Goal: Task Accomplishment & Management: Complete application form

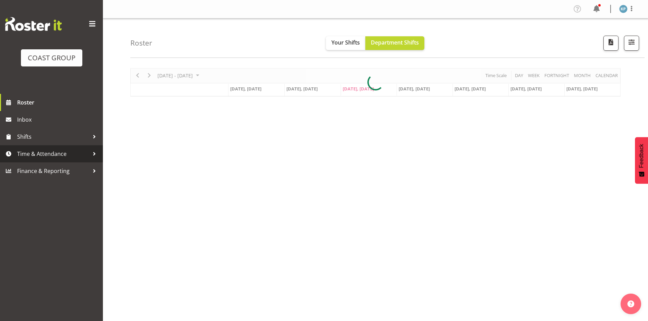
click at [35, 156] on span "Time & Attendance" at bounding box center [53, 154] width 72 height 10
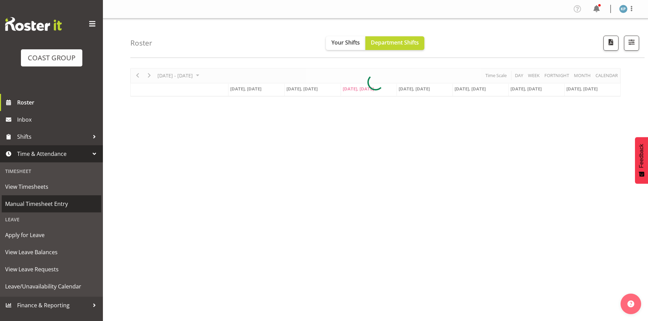
click at [45, 205] on span "Manual Timesheet Entry" at bounding box center [51, 204] width 93 height 10
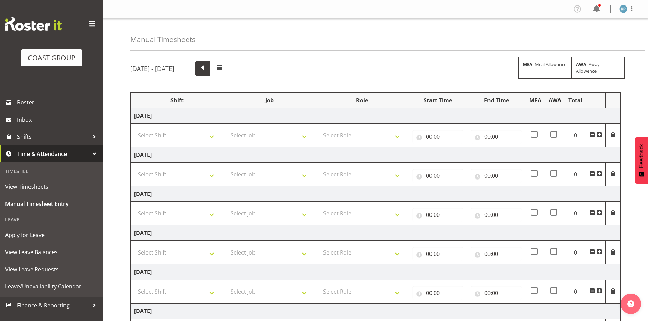
click at [207, 69] on span at bounding box center [202, 67] width 9 height 9
click at [174, 131] on select "Select Shift AKL SIGN ADMIN1 (LEAVE ALONE, DONT MAKE INACTIVE) DW ACCOUNT MANAG…" at bounding box center [176, 136] width 85 height 14
select select "18792"
click at [134, 129] on select "Select Shift AKL SIGN ADMIN1 (LEAVE ALONE, DONT MAKE INACTIVE) DW ACCOUNT MANAG…" at bounding box center [176, 136] width 85 height 14
drag, startPoint x: 164, startPoint y: 172, endPoint x: 164, endPoint y: 176, distance: 4.1
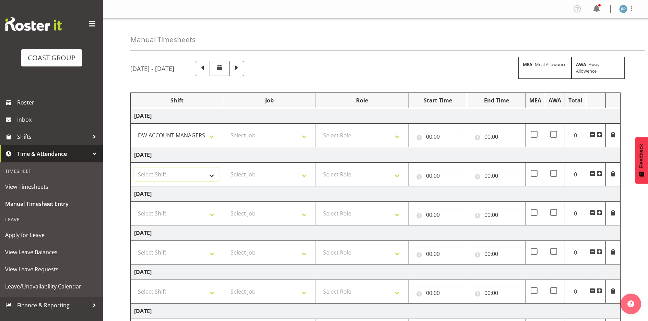
click at [164, 172] on select "Select Shift AKL SIGN ADMIN1 (LEAVE ALONE, DONT MAKE INACTIVE) DW ACCOUNT MANAG…" at bounding box center [176, 175] width 85 height 14
select select "18792"
click at [134, 168] on select "Select Shift AKL SIGN ADMIN1 (LEAVE ALONE, DONT MAKE INACTIVE) DW ACCOUNT MANAG…" at bounding box center [176, 175] width 85 height 14
click at [162, 214] on select "Select Shift AKL SIGN ADMIN1 (LEAVE ALONE, DONT MAKE INACTIVE) DW ACCOUNT MANAG…" at bounding box center [176, 214] width 85 height 14
select select "18792"
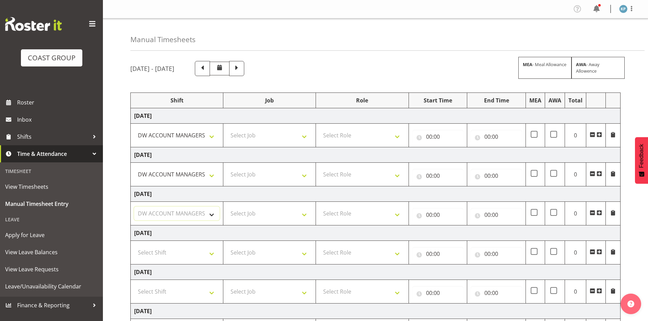
click at [134, 207] on select "Select Shift AKL SIGN ADMIN1 (LEAVE ALONE, DONT MAKE INACTIVE) DW ACCOUNT MANAG…" at bounding box center [176, 214] width 85 height 14
click at [250, 137] on select "Select Job 1 Carlton Events 1 Carlton Hamilton 1 Carlton Wellington 1 EHS WAREH…" at bounding box center [269, 136] width 85 height 14
select select "9465"
click at [227, 129] on select "Select Job 1 Carlton Events 1 Carlton Hamilton 1 Carlton Wellington 1 EHS WAREH…" at bounding box center [269, 136] width 85 height 14
click at [247, 179] on select "Select Job 1 Carlton Events 1 Carlton Hamilton 1 Carlton Wellington 1 EHS WAREH…" at bounding box center [269, 175] width 85 height 14
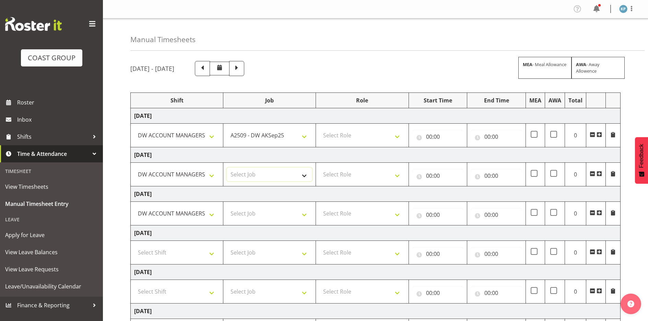
select select "9465"
click at [227, 168] on select "Select Job 1 Carlton Events 1 Carlton Hamilton 1 Carlton Wellington 1 EHS WAREH…" at bounding box center [269, 175] width 85 height 14
click at [240, 214] on select "Select Job 1 Carlton Events 1 Carlton Hamilton 1 Carlton Wellington 1 EHS WAREH…" at bounding box center [269, 214] width 85 height 14
select select "9465"
click at [227, 207] on select "Select Job 1 Carlton Events 1 Carlton Hamilton 1 Carlton Wellington 1 EHS WAREH…" at bounding box center [269, 214] width 85 height 14
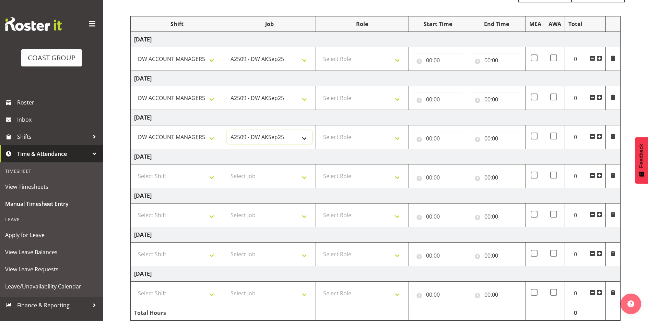
scroll to position [103, 0]
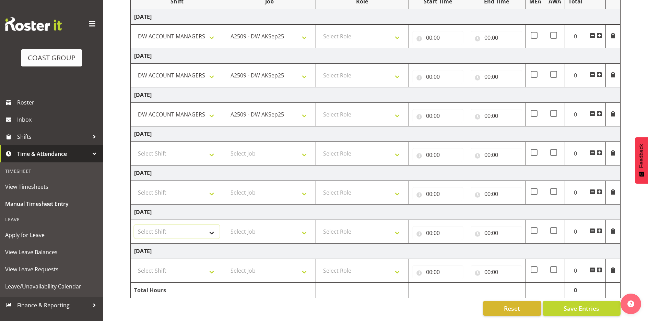
click at [163, 227] on select "Select Shift AKL SIGN ADMIN1 (LEAVE ALONE, DONT MAKE INACTIVE) DW ACCOUNT MANAG…" at bounding box center [176, 232] width 85 height 14
select select "18792"
click at [134, 225] on select "Select Shift AKL SIGN ADMIN1 (LEAVE ALONE, DONT MAKE INACTIVE) DW ACCOUNT MANAG…" at bounding box center [176, 232] width 85 height 14
click at [158, 265] on select "Select Shift AKL SIGN ADMIN1 (LEAVE ALONE, DONT MAKE INACTIVE) DW ACCOUNT MANAG…" at bounding box center [176, 271] width 85 height 14
select select "18792"
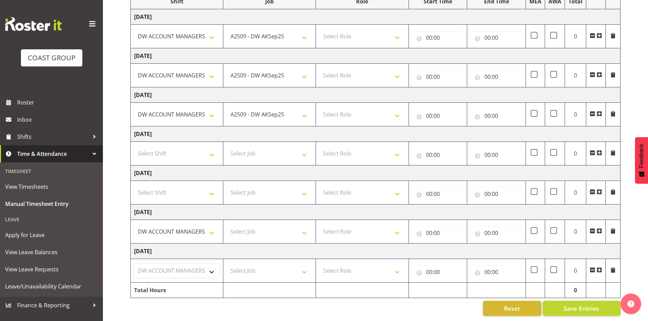
click at [134, 264] on select "Select Shift AKL SIGN ADMIN1 (LEAVE ALONE, DONT MAKE INACTIVE) DW ACCOUNT MANAG…" at bounding box center [176, 271] width 85 height 14
click at [238, 225] on select "Select Job 1 Carlton Events 1 Carlton Hamilton 1 Carlton Wellington 1 EHS WAREH…" at bounding box center [269, 232] width 85 height 14
select select "9465"
click at [227, 225] on select "Select Job 1 Carlton Events 1 Carlton Hamilton 1 Carlton Wellington 1 EHS WAREH…" at bounding box center [269, 232] width 85 height 14
click at [246, 269] on select "Select Job 1 Carlton Events 1 Carlton Hamilton 1 Carlton Wellington 1 EHS WAREH…" at bounding box center [269, 271] width 85 height 14
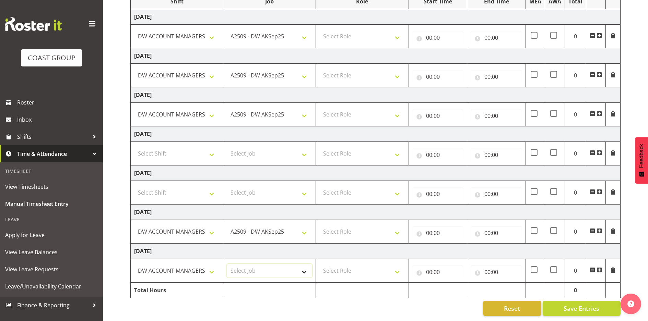
select select "9465"
click at [227, 264] on select "Select Job 1 Carlton Events 1 Carlton Hamilton 1 Carlton Wellington 1 EHS WAREH…" at bounding box center [269, 271] width 85 height 14
click at [343, 271] on select "Select Role SIGNWRITER Signwriter" at bounding box center [361, 271] width 85 height 14
select select "217"
click at [319, 264] on select "Select Role SIGNWRITER Signwriter" at bounding box center [361, 271] width 85 height 14
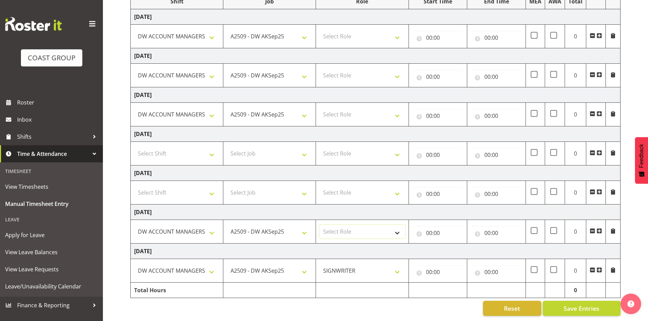
click at [343, 227] on select "Select Role SIGNWRITER Signwriter" at bounding box center [361, 232] width 85 height 14
select select "217"
click at [319, 225] on select "Select Role SIGNWRITER Signwriter" at bounding box center [361, 232] width 85 height 14
click at [339, 112] on select "Select Role SIGNWRITER Signwriter" at bounding box center [361, 115] width 85 height 14
select select "217"
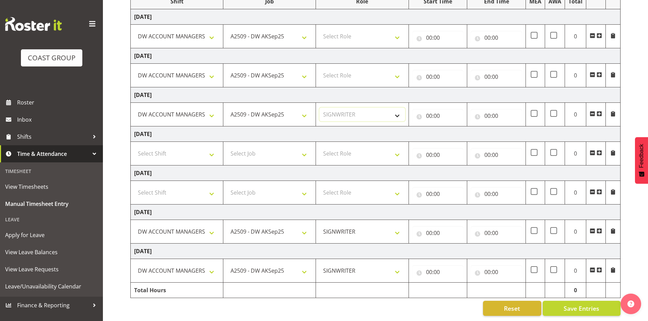
click at [319, 108] on select "Select Role SIGNWRITER Signwriter" at bounding box center [361, 115] width 85 height 14
click at [343, 76] on select "Select Role SIGNWRITER Signwriter" at bounding box center [361, 76] width 85 height 14
select select "217"
click at [319, 69] on select "Select Role SIGNWRITER Signwriter" at bounding box center [361, 76] width 85 height 14
click at [334, 30] on select "Select Role SIGNWRITER Signwriter" at bounding box center [361, 37] width 85 height 14
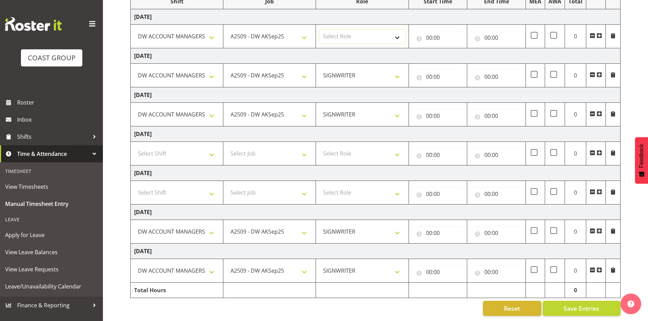
select select "217"
click at [319, 30] on select "Select Role SIGNWRITER Signwriter" at bounding box center [361, 37] width 85 height 14
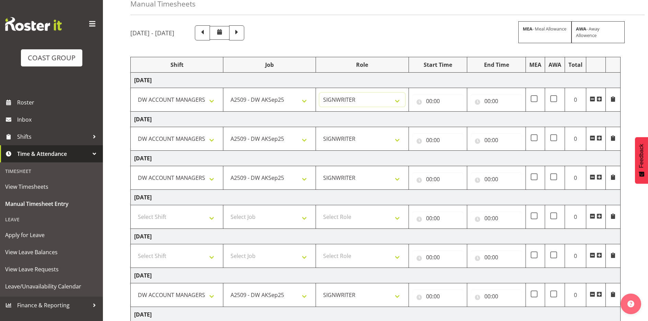
scroll to position [34, 0]
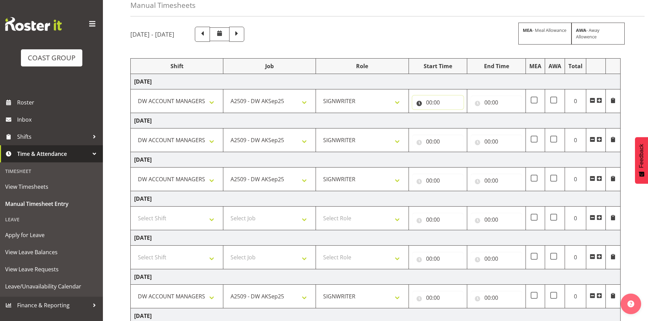
click at [429, 102] on input "00:00" at bounding box center [437, 103] width 51 height 14
click at [457, 121] on select "00 01 02 03 04 05 06 07 08 09 10 11 12 13 14 15 16 17 18 19 20 21 22 23" at bounding box center [458, 121] width 15 height 14
select select "6"
click at [451, 114] on select "00 01 02 03 04 05 06 07 08 09 10 11 12 13 14 15 16 17 18 19 20 21 22 23" at bounding box center [458, 121] width 15 height 14
type input "06:00"
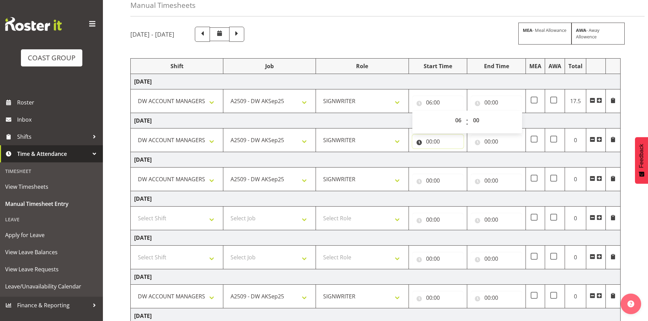
click at [427, 141] on input "00:00" at bounding box center [437, 142] width 51 height 14
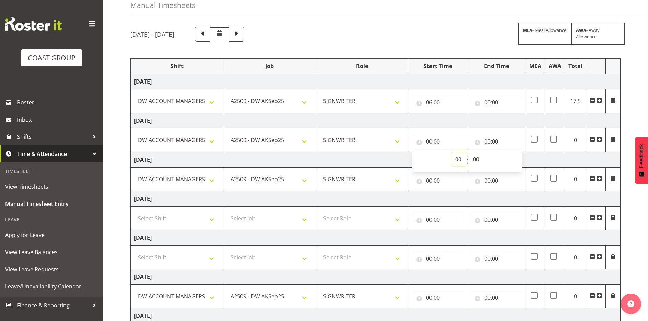
click at [456, 158] on select "00 01 02 03 04 05 06 07 08 09 10 11 12 13 14 15 16 17 18 19 20 21 22 23" at bounding box center [458, 160] width 15 height 14
select select "6"
click at [451, 153] on select "00 01 02 03 04 05 06 07 08 09 10 11 12 13 14 15 16 17 18 19 20 21 22 23" at bounding box center [458, 160] width 15 height 14
type input "06:00"
click at [428, 182] on input "00:00" at bounding box center [437, 181] width 51 height 14
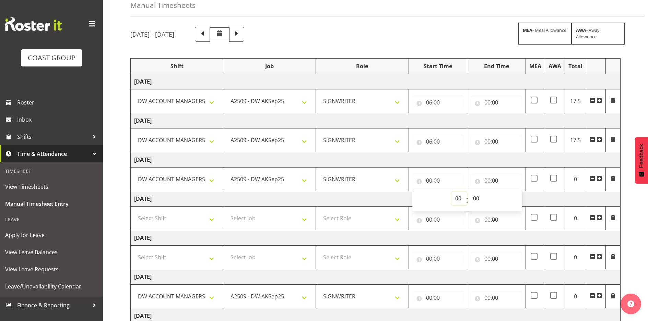
click at [459, 201] on select "00 01 02 03 04 05 06 07 08 09 10 11 12 13 14 15 16 17 18 19 20 21 22 23" at bounding box center [458, 199] width 15 height 14
select select "6"
click at [451, 192] on select "00 01 02 03 04 05 06 07 08 09 10 11 12 13 14 15 16 17 18 19 20 21 22 23" at bounding box center [458, 199] width 15 height 14
type input "06:00"
click at [344, 197] on td "Saturday 20th September 2025" at bounding box center [376, 198] width 490 height 15
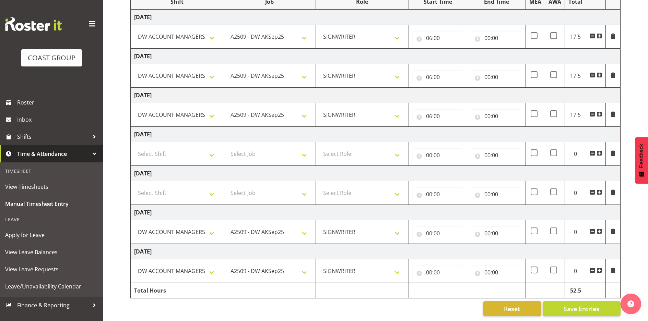
scroll to position [104, 0]
click at [428, 230] on input "00:00" at bounding box center [437, 233] width 51 height 14
click at [457, 245] on select "00 01 02 03 04 05 06 07 08 09 10 11 12 13 14 15 16 17 18 19 20 21 22 23" at bounding box center [458, 251] width 15 height 14
select select "6"
click at [451, 244] on select "00 01 02 03 04 05 06 07 08 09 10 11 12 13 14 15 16 17 18 19 20 21 22 23" at bounding box center [458, 251] width 15 height 14
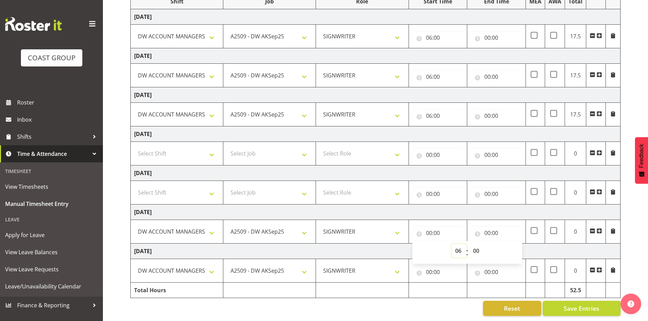
type input "06:00"
click at [428, 267] on input "00:00" at bounding box center [437, 273] width 51 height 14
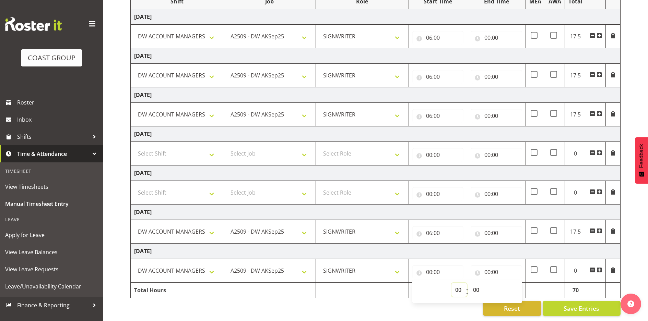
click at [457, 285] on select "00 01 02 03 04 05 06 07 08 09 10 11 12 13 14 15 16 17 18 19 20 21 22 23" at bounding box center [458, 290] width 15 height 14
select select "6"
click at [451, 283] on select "00 01 02 03 04 05 06 07 08 09 10 11 12 13 14 15 16 17 18 19 20 21 22 23" at bounding box center [458, 290] width 15 height 14
type input "06:00"
click at [449, 247] on td "Tuesday 23rd September 2025" at bounding box center [376, 251] width 490 height 15
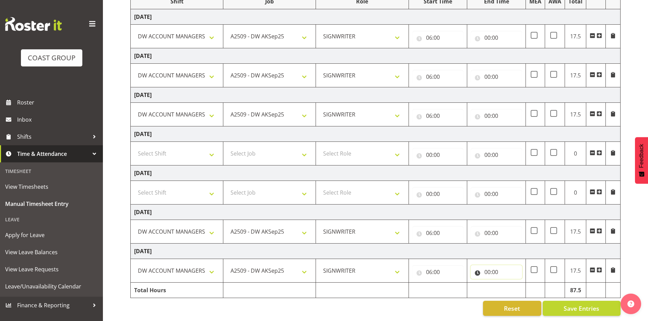
click at [488, 268] on input "00:00" at bounding box center [496, 273] width 51 height 14
click at [517, 286] on select "00 01 02 03 04 05 06 07 08 09 10 11 12 13 14 15 16 17 18 19 20 21 22 23" at bounding box center [517, 290] width 15 height 14
select select "15"
click at [510, 283] on select "00 01 02 03 04 05 06 07 08 09 10 11 12 13 14 15 16 17 18 19 20 21 22 23" at bounding box center [517, 290] width 15 height 14
type input "15:00"
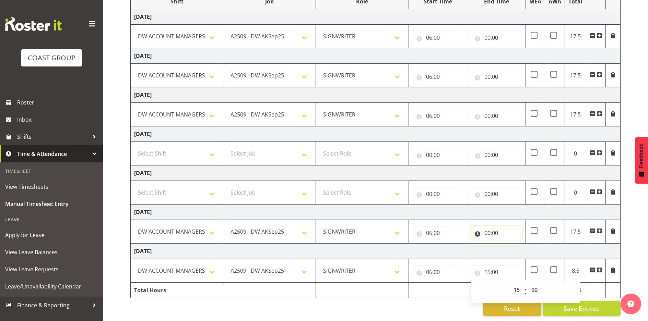
click at [487, 228] on input "00:00" at bounding box center [496, 233] width 51 height 14
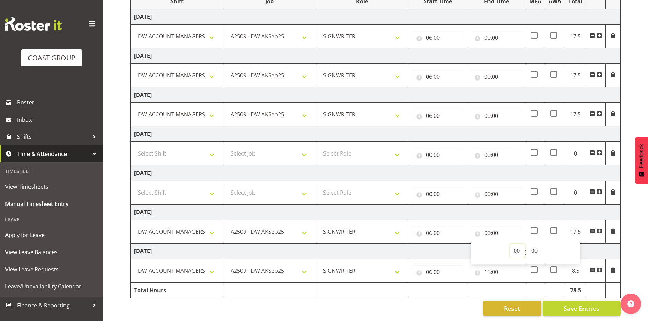
click at [516, 246] on select "00 01 02 03 04 05 06 07 08 09 10 11 12 13 14 15 16 17 18 19 20 21 22 23" at bounding box center [517, 251] width 15 height 14
select select "15"
click at [510, 244] on select "00 01 02 03 04 05 06 07 08 09 10 11 12 13 14 15 16 17 18 19 20 21 22 23" at bounding box center [517, 251] width 15 height 14
type input "15:00"
click at [487, 109] on input "00:00" at bounding box center [496, 116] width 51 height 14
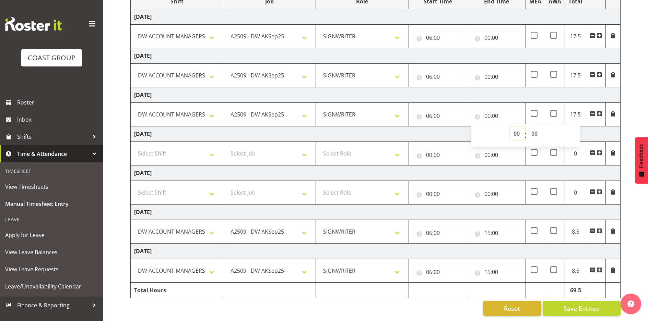
click at [516, 127] on select "00 01 02 03 04 05 06 07 08 09 10 11 12 13 14 15 16 17 18 19 20 21 22 23" at bounding box center [517, 134] width 15 height 14
select select "15"
click at [510, 127] on select "00 01 02 03 04 05 06 07 08 09 10 11 12 13 14 15 16 17 18 19 20 21 22 23" at bounding box center [517, 134] width 15 height 14
type input "15:00"
click at [486, 72] on input "00:00" at bounding box center [496, 77] width 51 height 14
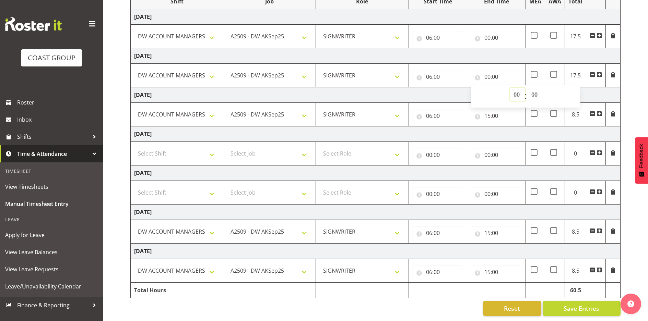
click at [516, 90] on select "00 01 02 03 04 05 06 07 08 09 10 11 12 13 14 15 16 17 18 19 20 21 22 23" at bounding box center [517, 95] width 15 height 14
select select "15"
click at [510, 88] on select "00 01 02 03 04 05 06 07 08 09 10 11 12 13 14 15 16 17 18 19 20 21 22 23" at bounding box center [517, 95] width 15 height 14
type input "15:00"
click at [485, 33] on input "00:00" at bounding box center [496, 38] width 51 height 14
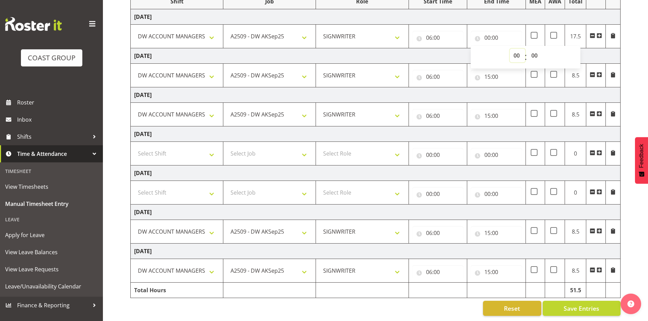
click at [516, 49] on select "00 01 02 03 04 05 06 07 08 09 10 11 12 13 14 15 16 17 18 19 20 21 22 23" at bounding box center [517, 56] width 15 height 14
select select "15"
click at [510, 49] on select "00 01 02 03 04 05 06 07 08 09 10 11 12 13 14 15 16 17 18 19 20 21 22 23" at bounding box center [517, 56] width 15 height 14
type input "15:00"
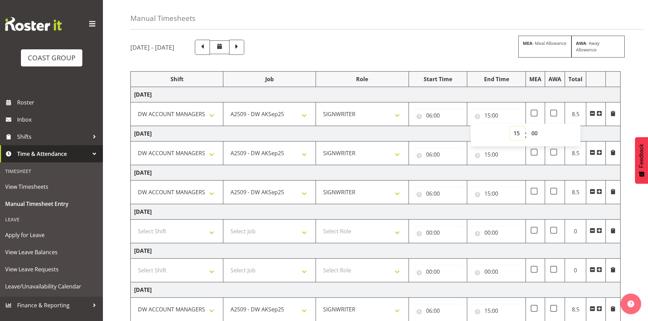
scroll to position [1, 0]
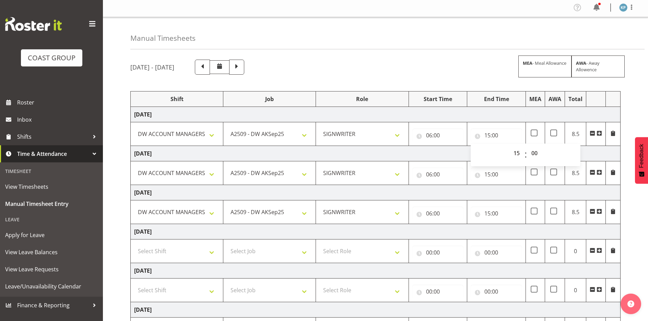
click at [489, 114] on td "Wednesday 17th September 2025" at bounding box center [376, 114] width 490 height 15
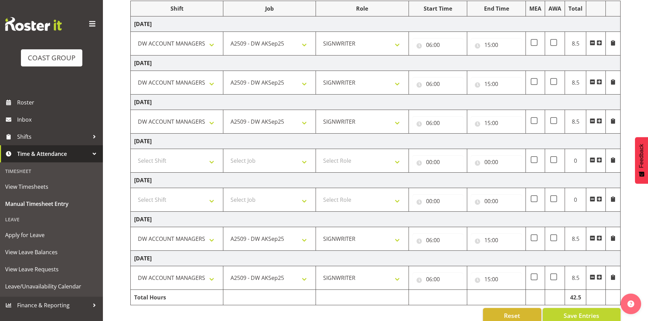
scroll to position [104, 0]
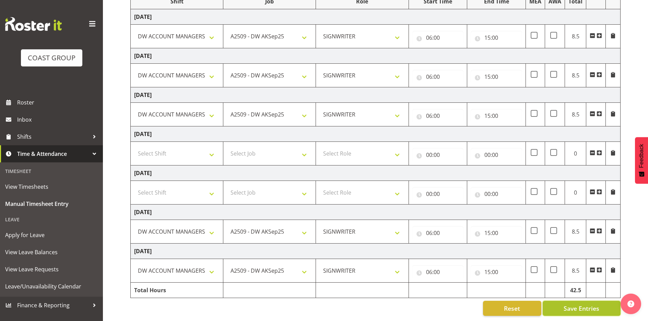
click at [564, 304] on span "Save Entries" at bounding box center [582, 308] width 36 height 9
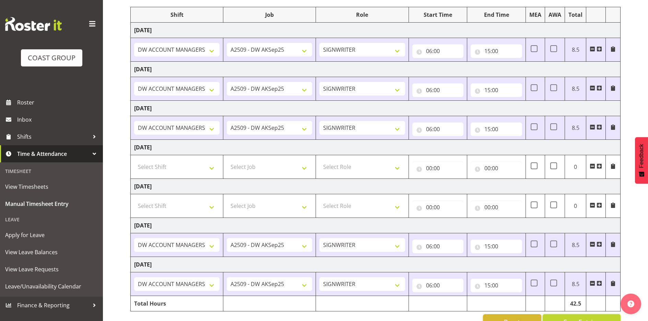
scroll to position [70, 0]
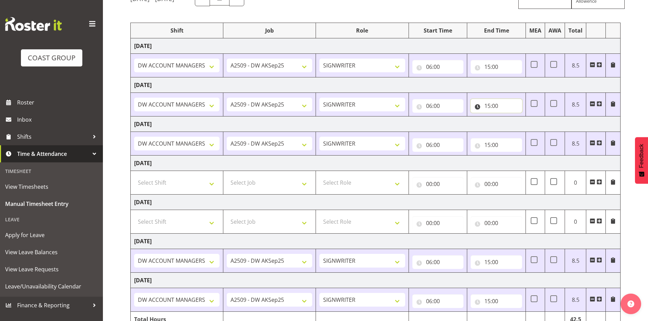
click at [496, 106] on input "15:00" at bounding box center [496, 106] width 51 height 14
click at [534, 124] on select "00 01 02 03 04 05 06 07 08 09 10 11 12 13 14 15 16 17 18 19 20 21 22 23 24 25 2…" at bounding box center [535, 124] width 15 height 14
select select "30"
click at [528, 117] on select "00 01 02 03 04 05 06 07 08 09 10 11 12 13 14 15 16 17 18 19 20 21 22 23 24 25 2…" at bounding box center [535, 124] width 15 height 14
type input "15:30"
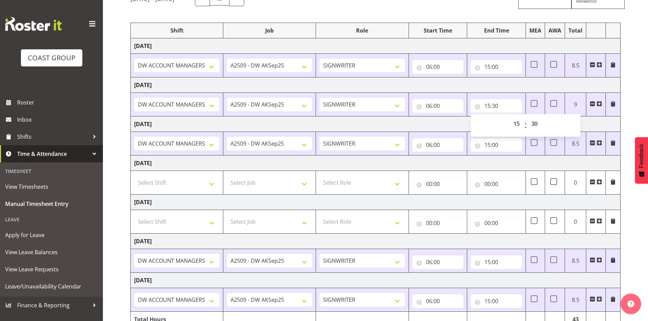
click at [623, 122] on div "September 17th - September 23rd 2025 MEA - Meal Allowance AWA - Away Allowence …" at bounding box center [389, 168] width 518 height 365
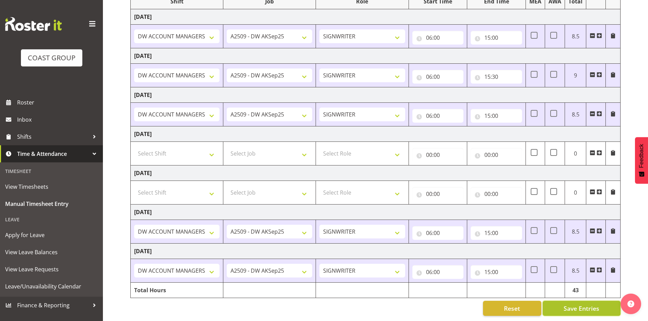
click at [598, 304] on span "Save Entries" at bounding box center [582, 308] width 36 height 9
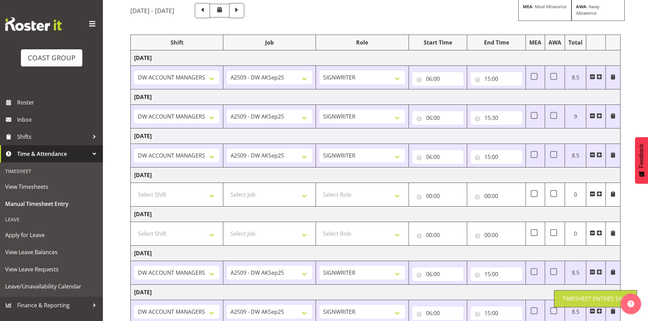
scroll to position [0, 0]
